Goal: Download file/media

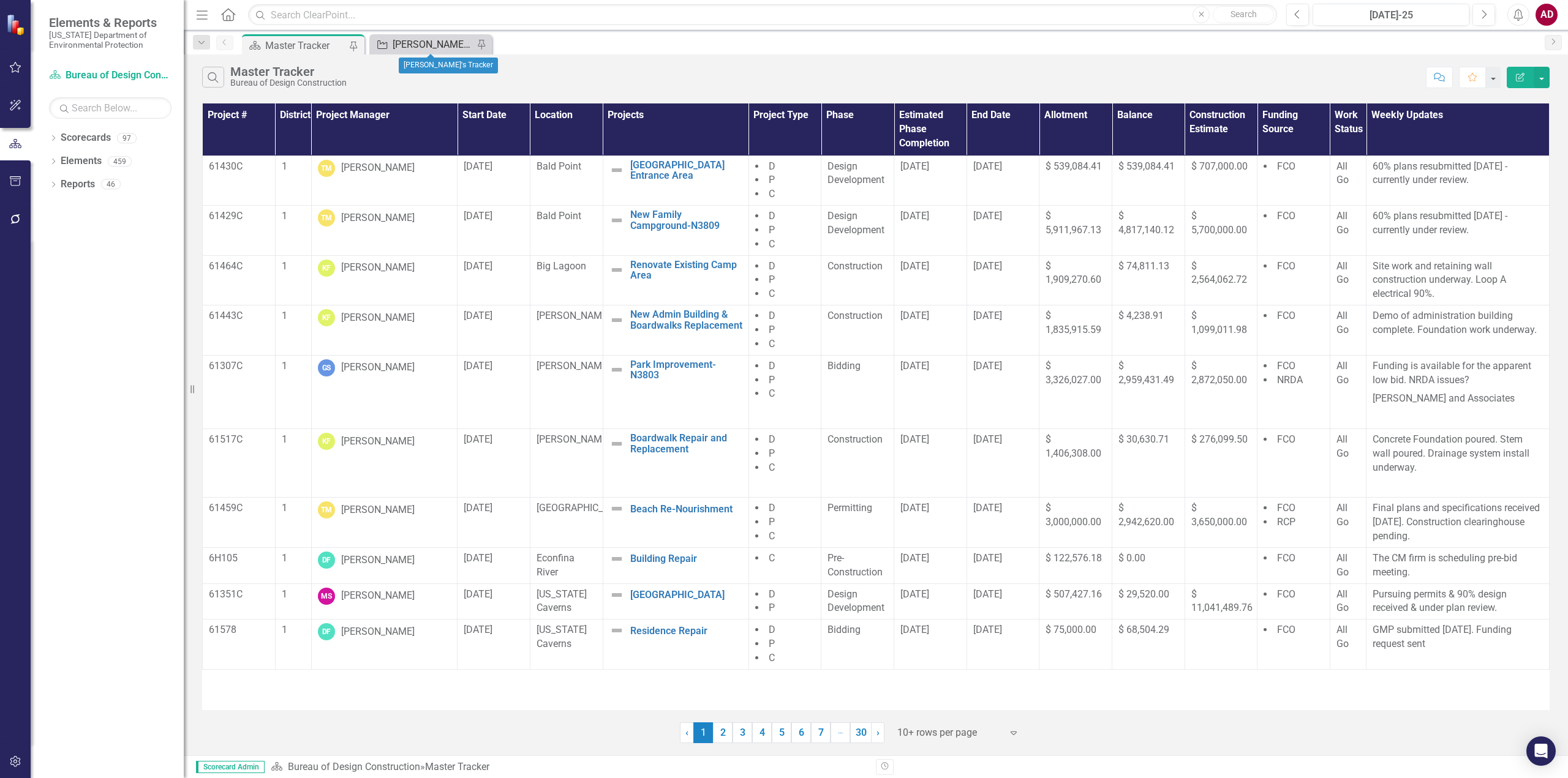
click at [405, 39] on div "[PERSON_NAME]'s Tracker" at bounding box center [433, 44] width 81 height 15
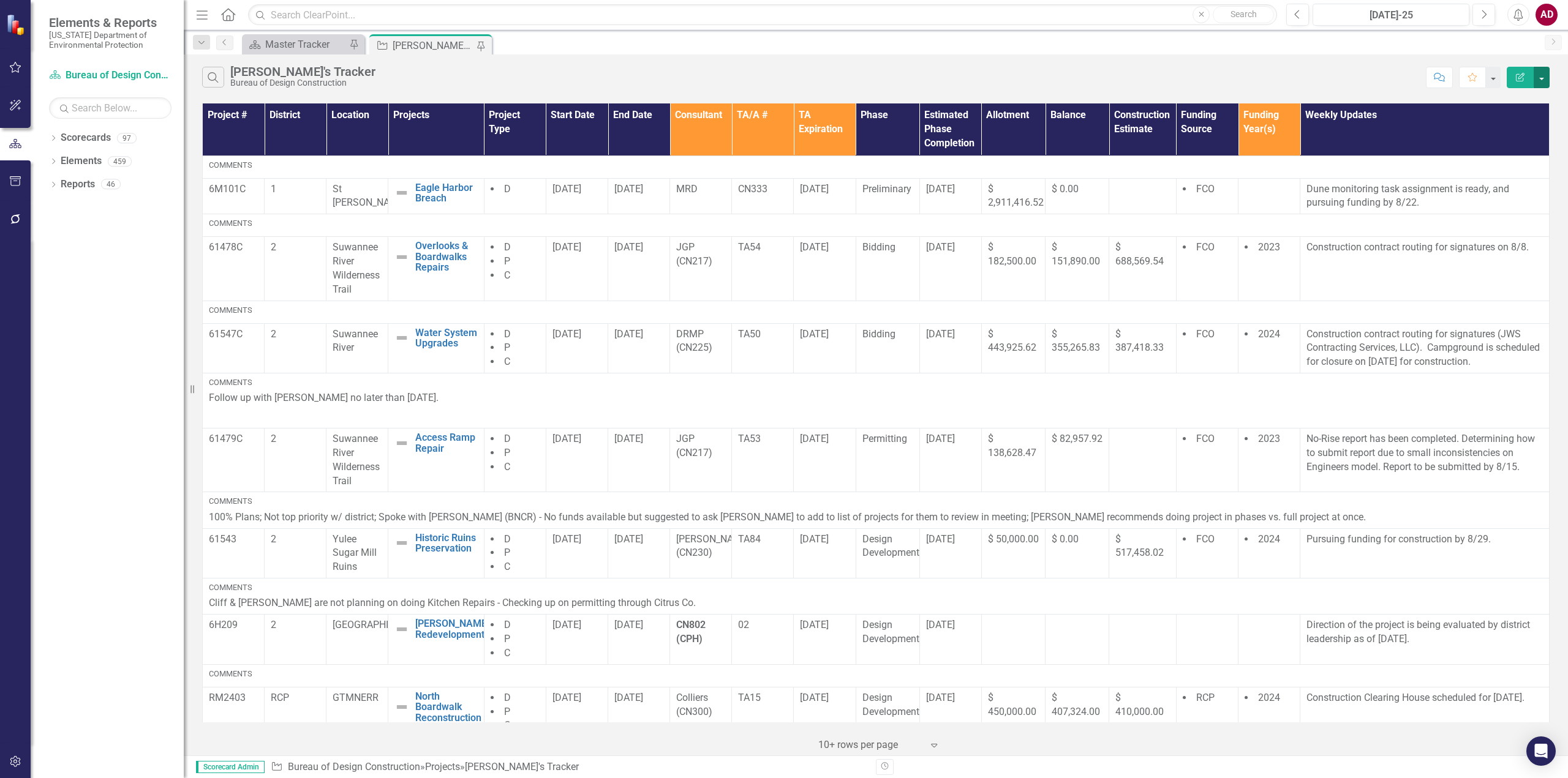
click at [1540, 75] on button "button" at bounding box center [1541, 77] width 16 height 21
click at [1514, 149] on link "Excel Export to Excel" at bounding box center [1500, 147] width 96 height 23
click at [1544, 76] on button "button" at bounding box center [1541, 77] width 16 height 21
click at [1530, 127] on link "PDF Export to PDF" at bounding box center [1500, 124] width 96 height 23
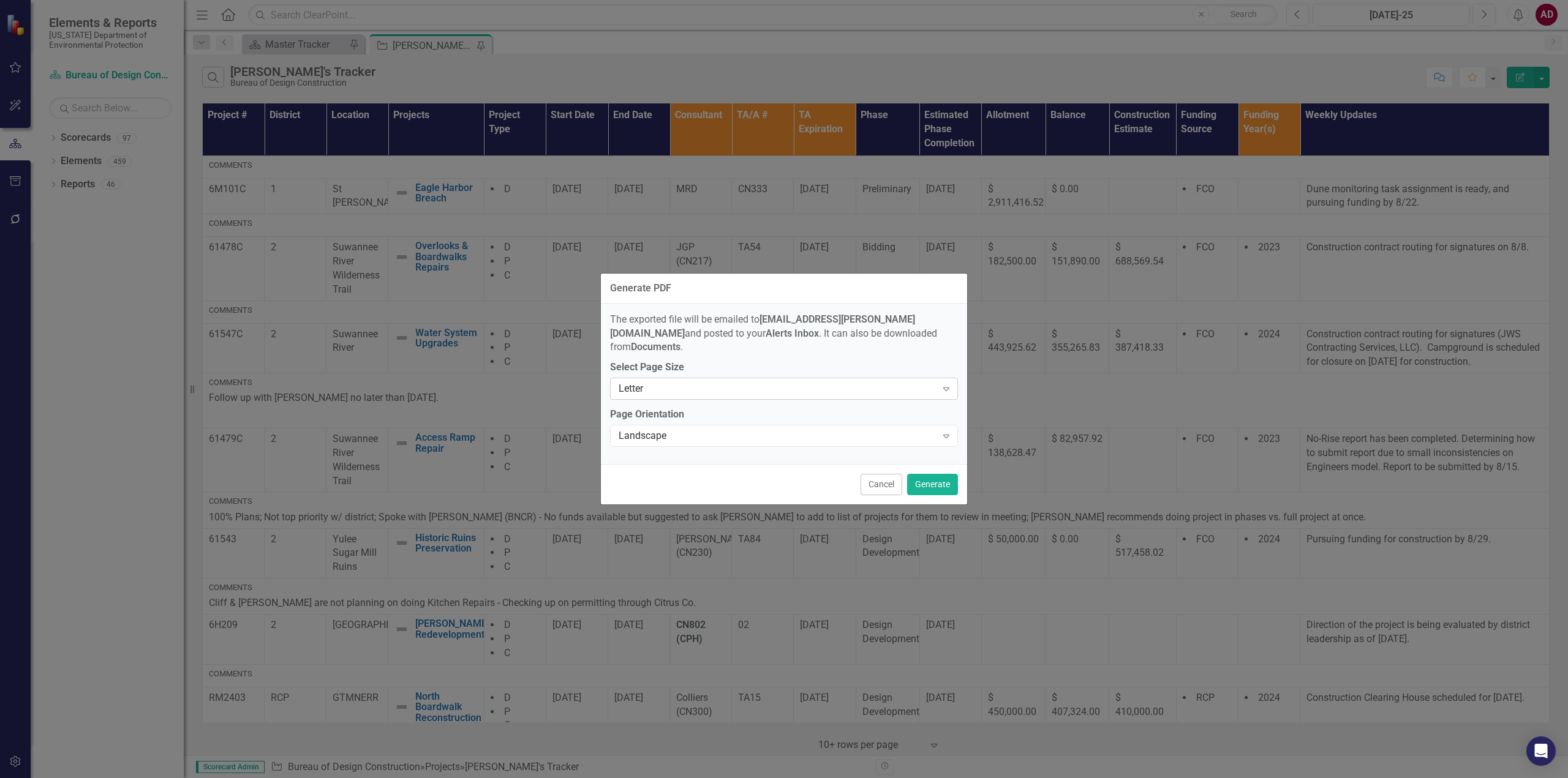
click at [732, 382] on div "Letter" at bounding box center [777, 389] width 318 height 14
click at [718, 417] on div "Legal" at bounding box center [786, 422] width 328 height 14
click at [732, 382] on div "Legal" at bounding box center [777, 389] width 318 height 14
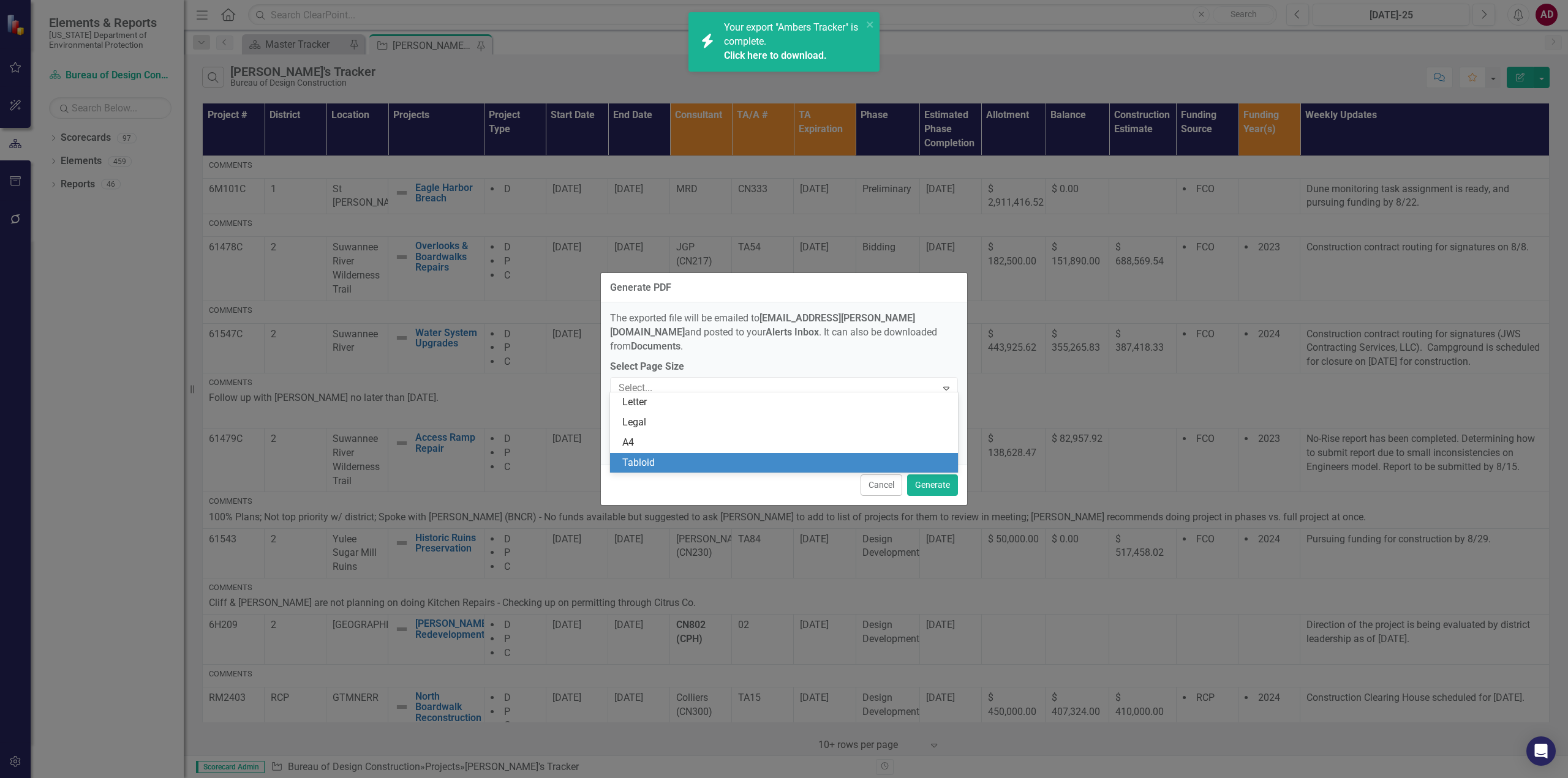
click at [674, 456] on div "Tabloid" at bounding box center [786, 463] width 328 height 14
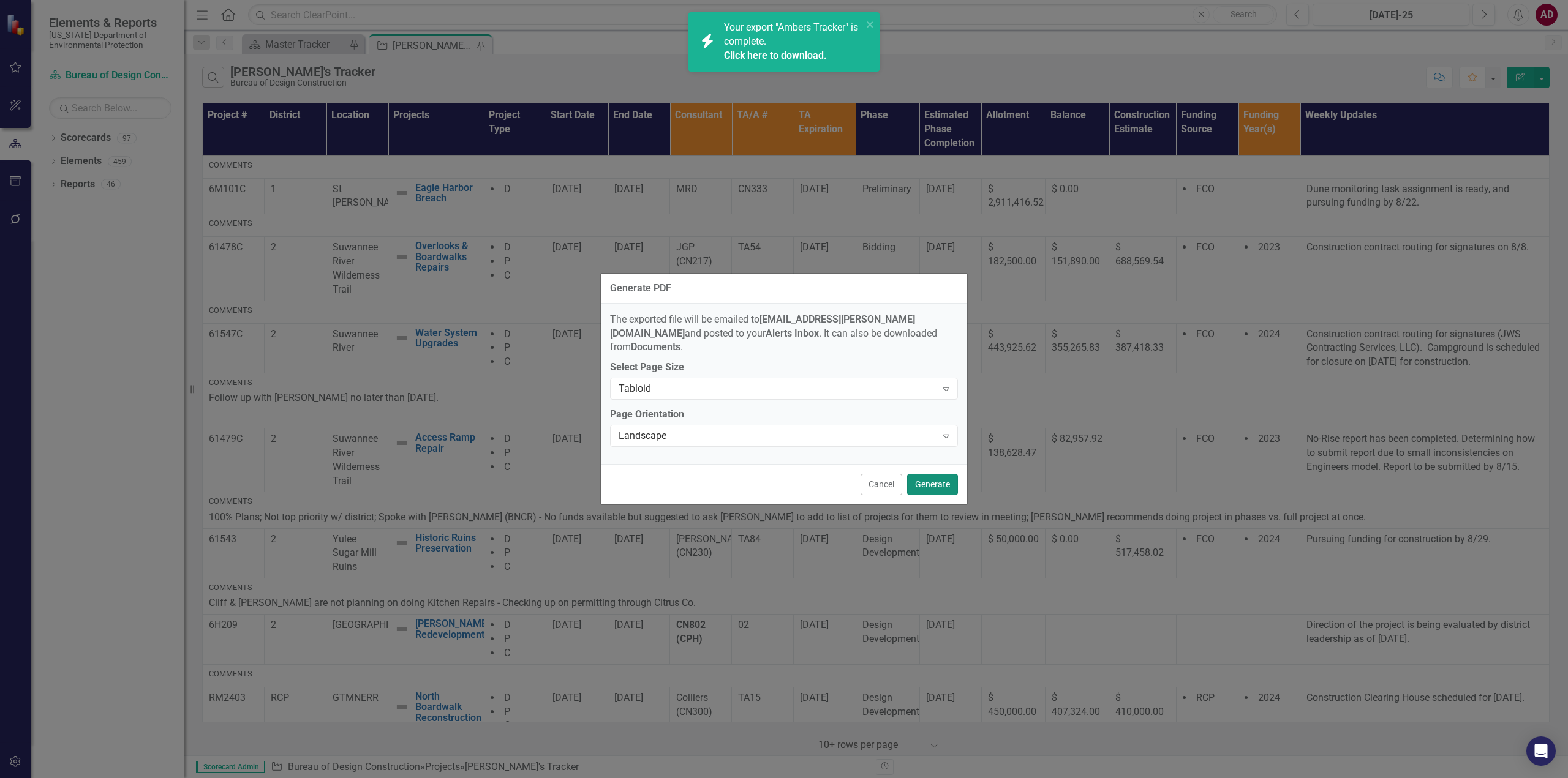
click at [937, 474] on button "Generate" at bounding box center [932, 484] width 51 height 21
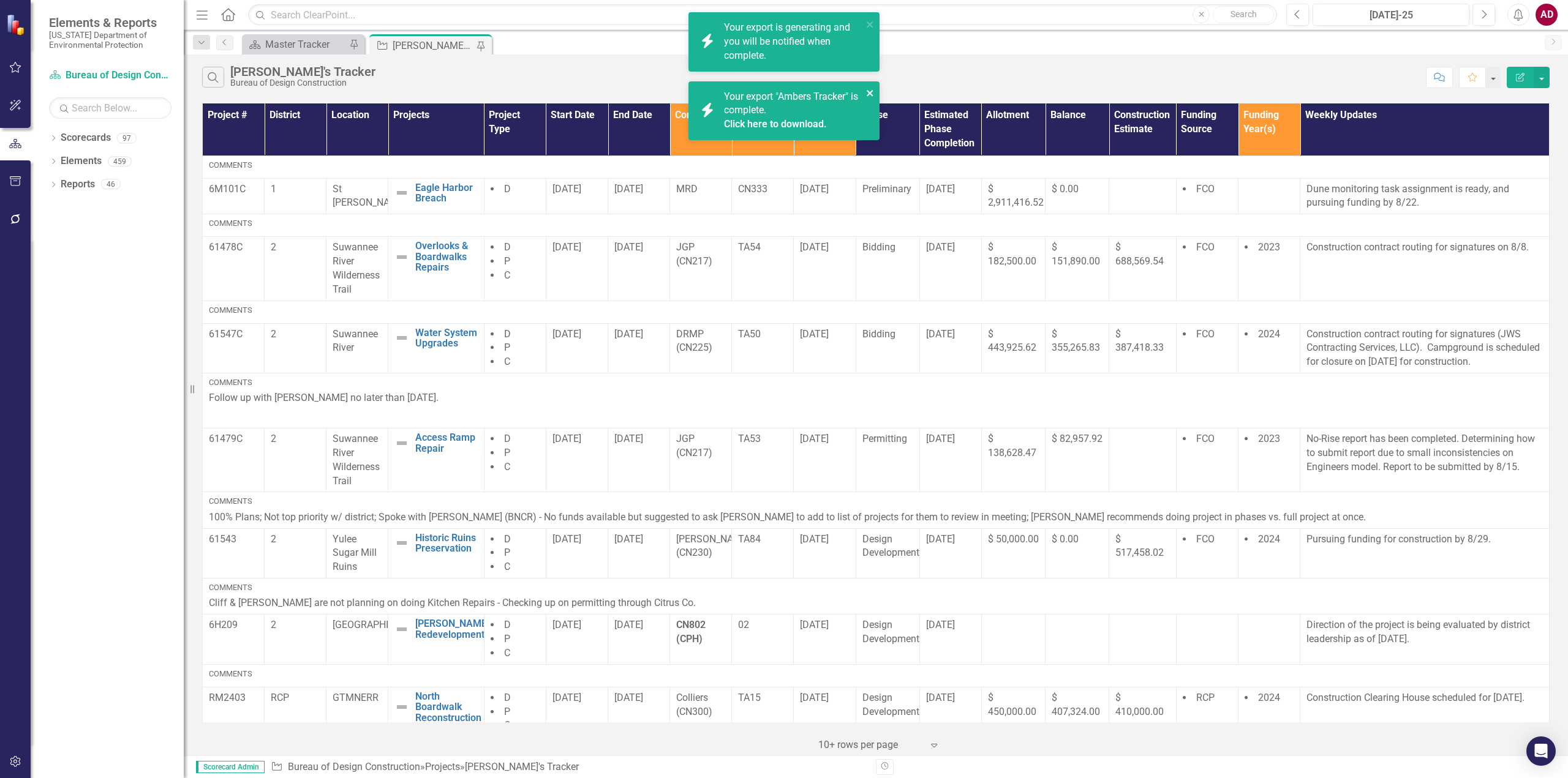
click at [869, 92] on icon "close" at bounding box center [870, 93] width 9 height 10
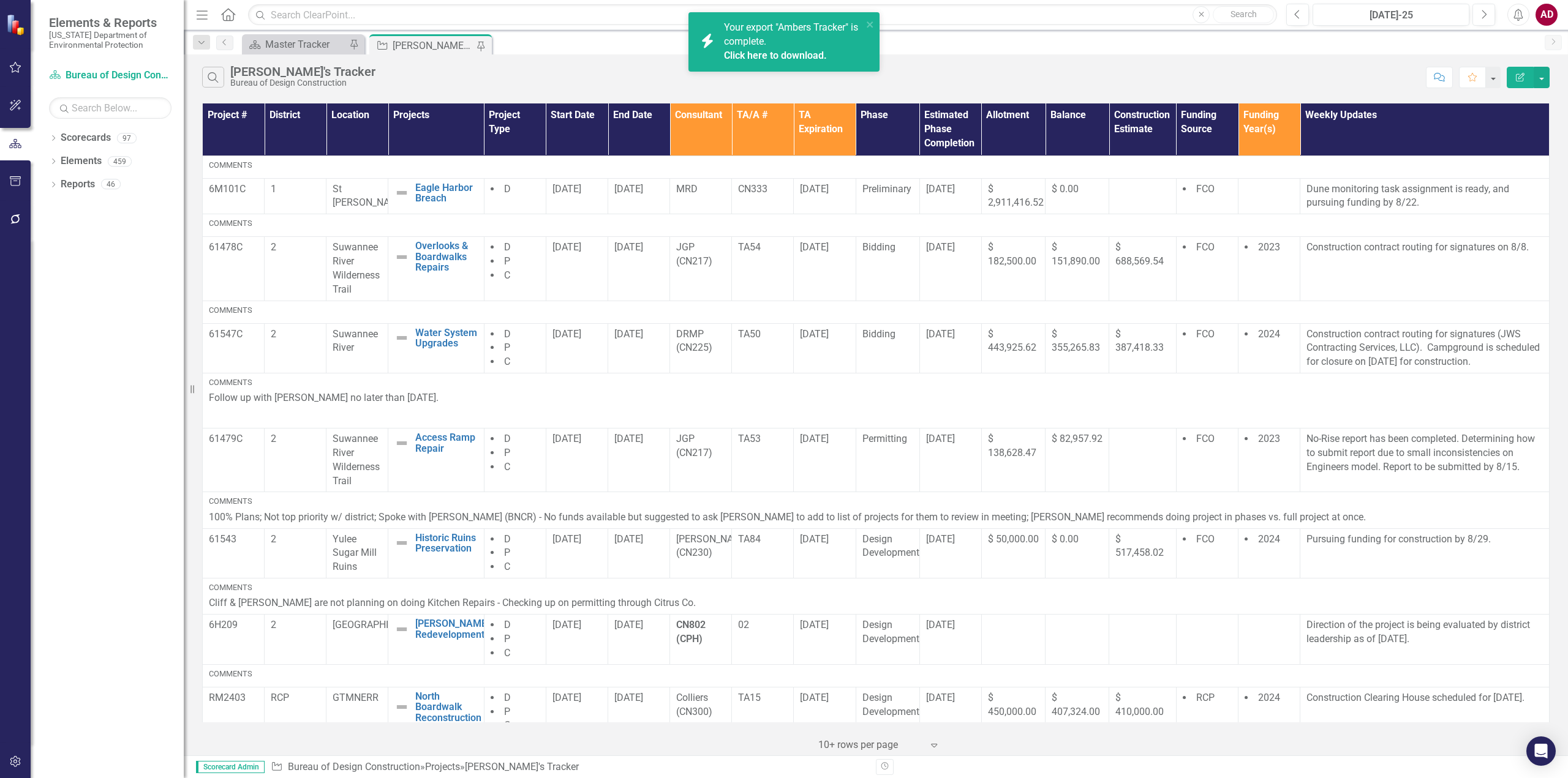
drag, startPoint x: 780, startPoint y: 55, endPoint x: 771, endPoint y: 55, distance: 9.0
click at [771, 55] on link "Click here to download." at bounding box center [775, 55] width 103 height 12
